Goal: Check status: Check status

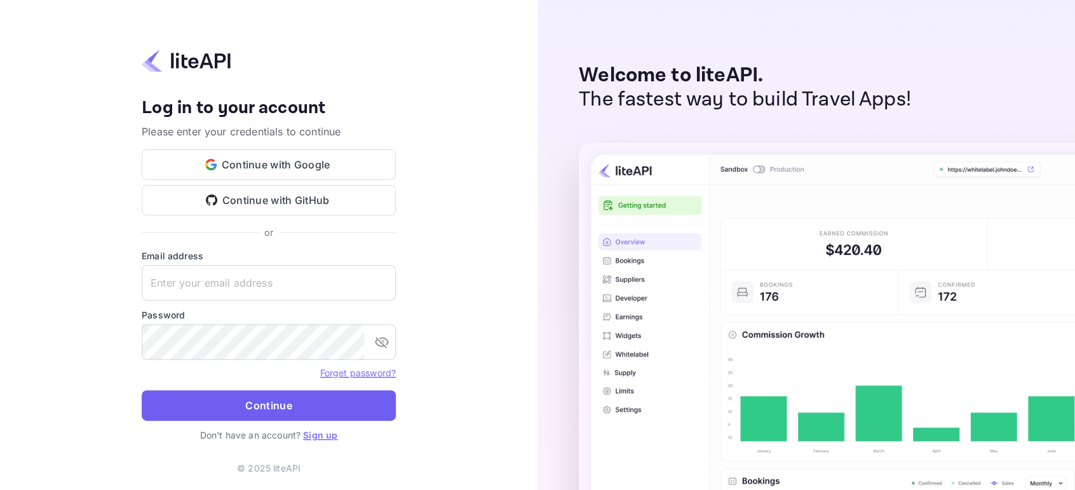
type input "rita.amram@skygini.com"
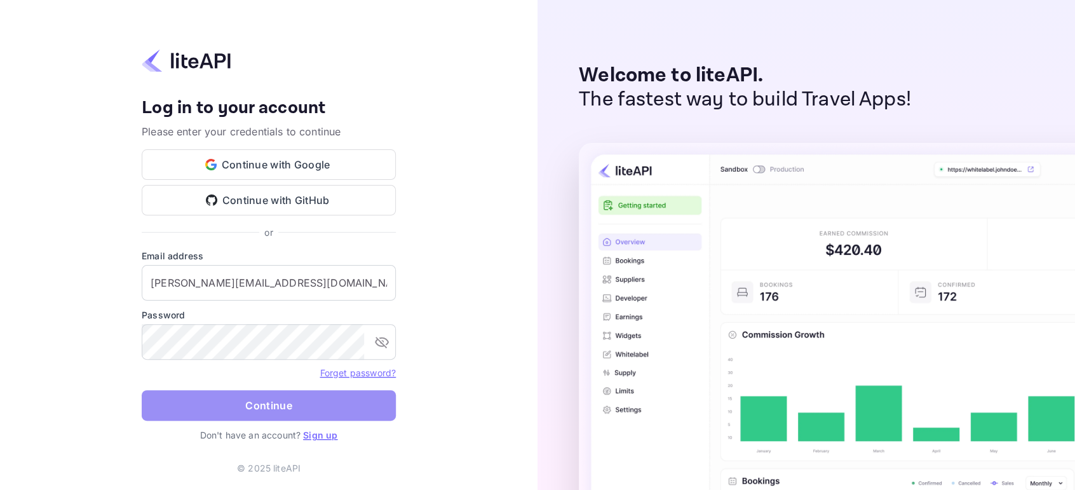
click at [238, 405] on button "Continue" at bounding box center [269, 405] width 254 height 31
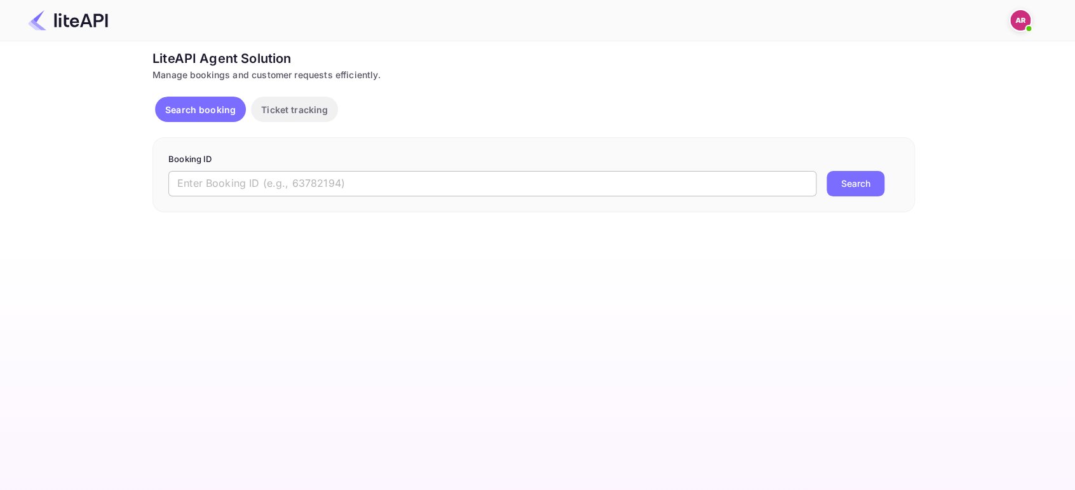
click at [309, 182] on input "text" at bounding box center [492, 183] width 648 height 25
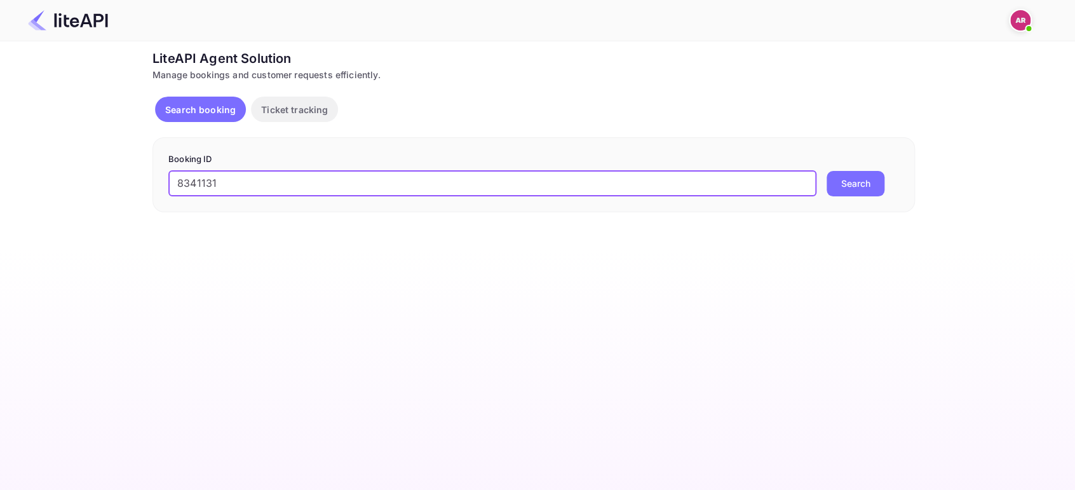
type input "8341131"
click at [845, 182] on button "Search" at bounding box center [856, 183] width 58 height 25
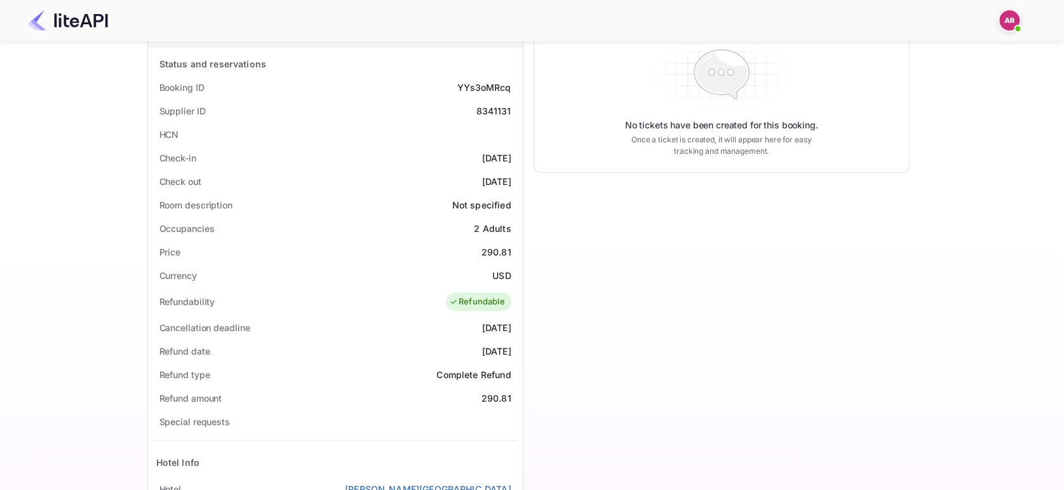
scroll to position [153, 0]
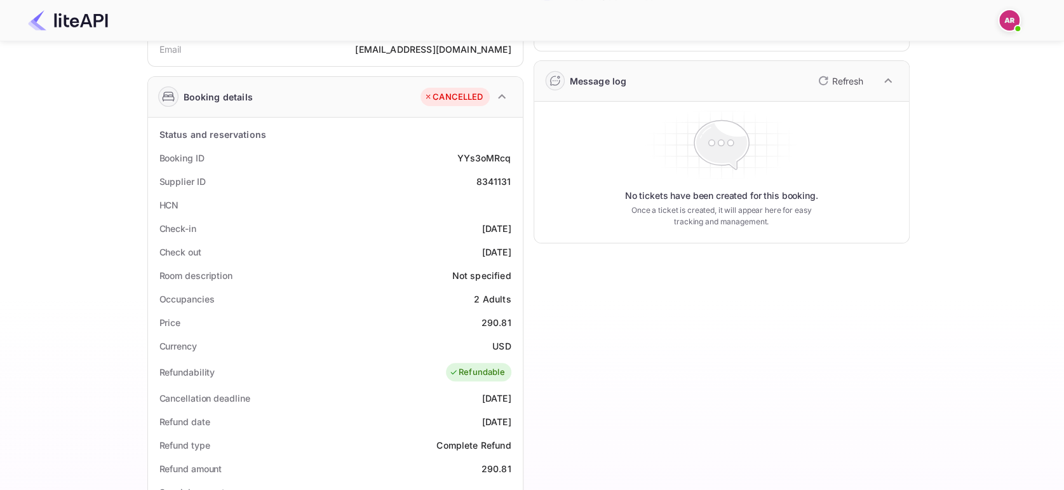
click at [494, 184] on div "8341131" at bounding box center [493, 181] width 35 height 13
copy div "8341131"
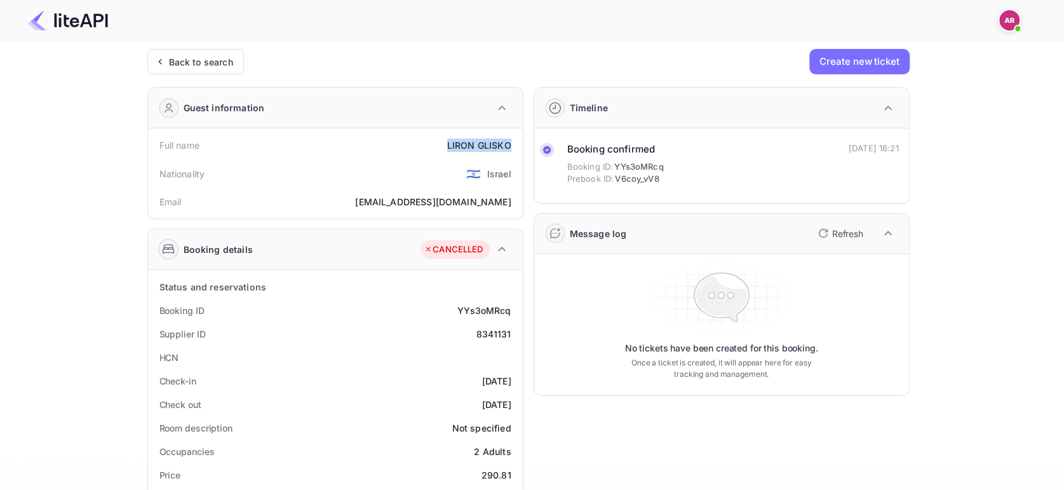
drag, startPoint x: 447, startPoint y: 142, endPoint x: 514, endPoint y: 144, distance: 66.8
click at [514, 144] on div "Full name [PERSON_NAME]" at bounding box center [335, 145] width 365 height 24
copy div "[PERSON_NAME]"
click at [214, 68] on div "Back to search" at bounding box center [195, 61] width 97 height 25
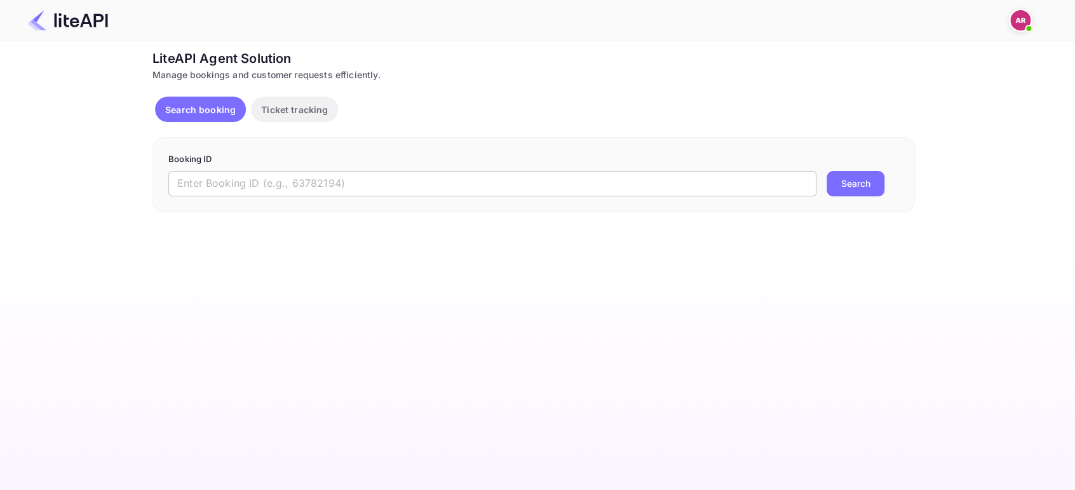
click at [264, 182] on input "text" at bounding box center [492, 183] width 648 height 25
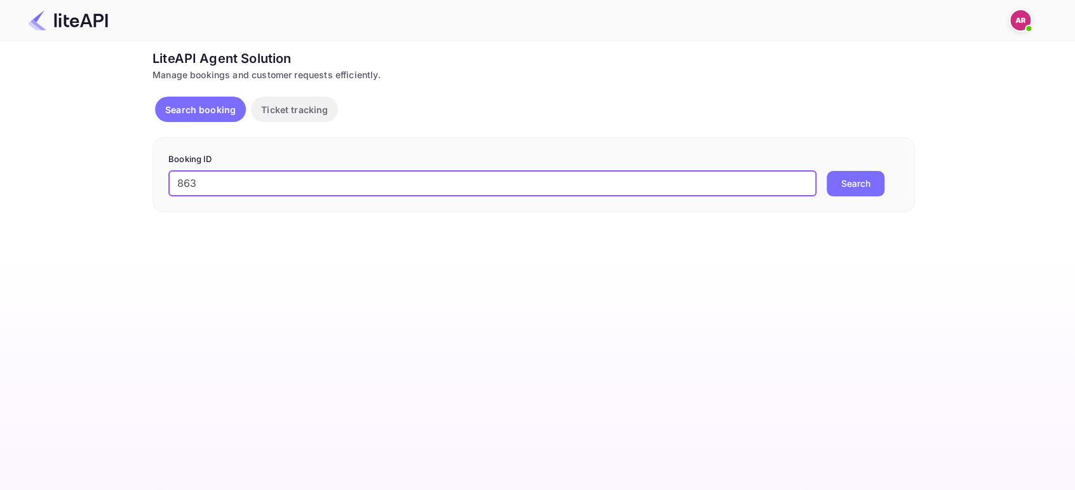
click at [274, 180] on input "863" at bounding box center [492, 183] width 648 height 25
type input "8637482"
click at [827, 171] on button "Search" at bounding box center [856, 183] width 58 height 25
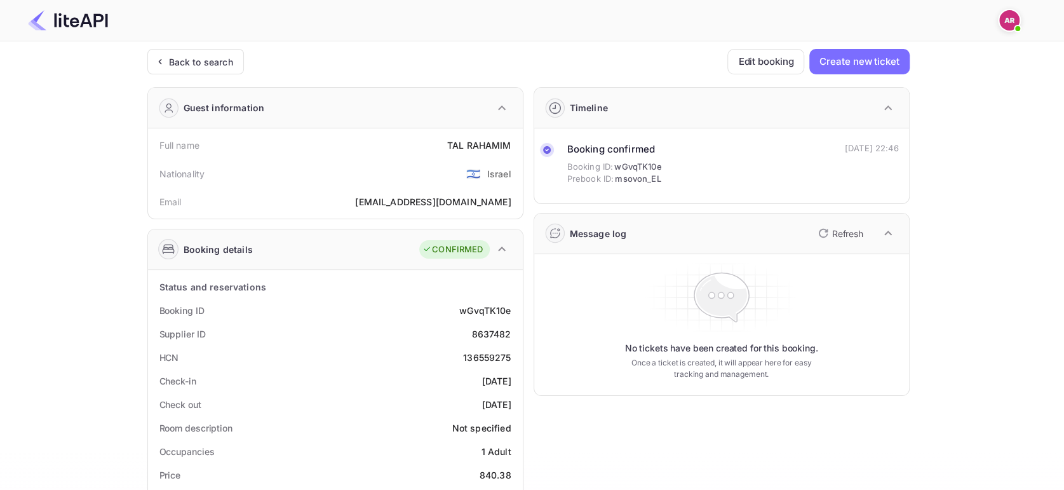
click at [459, 142] on div "[PERSON_NAME]" at bounding box center [479, 145] width 64 height 13
copy div "[PERSON_NAME]"
